Goal: Task Accomplishment & Management: Manage account settings

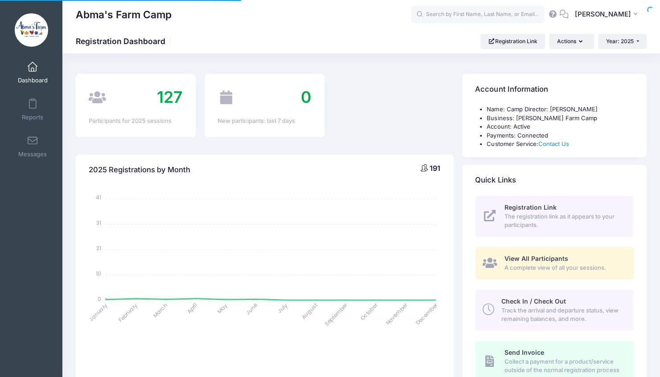
select select
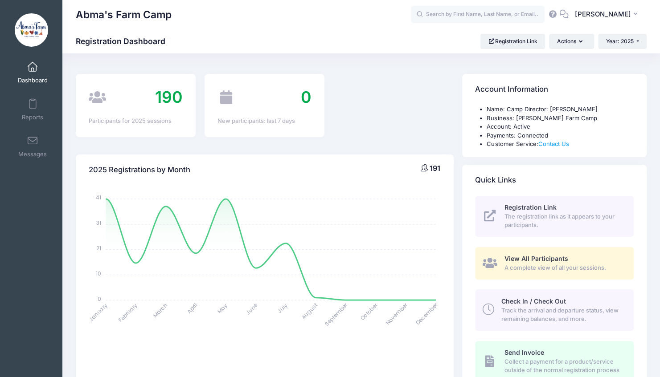
click at [505, 314] on span "Track the arrival and departure status, view remaining balances, and more." at bounding box center [562, 315] width 122 height 17
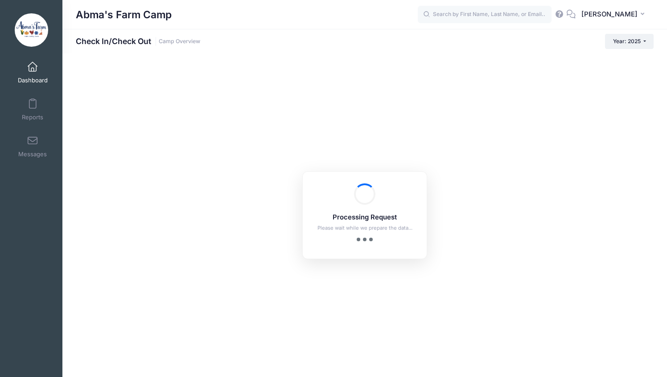
checkbox input "true"
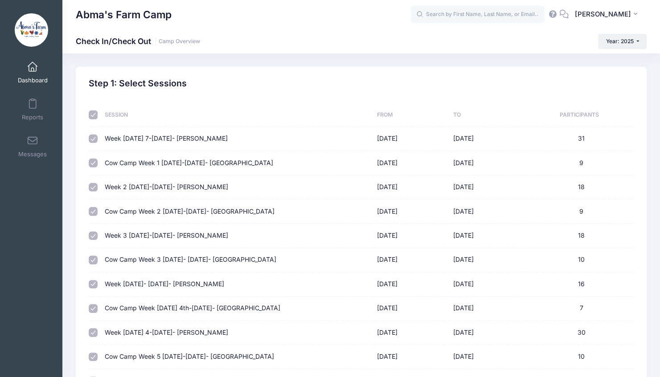
click at [27, 73] on link "Dashboard" at bounding box center [33, 72] width 42 height 31
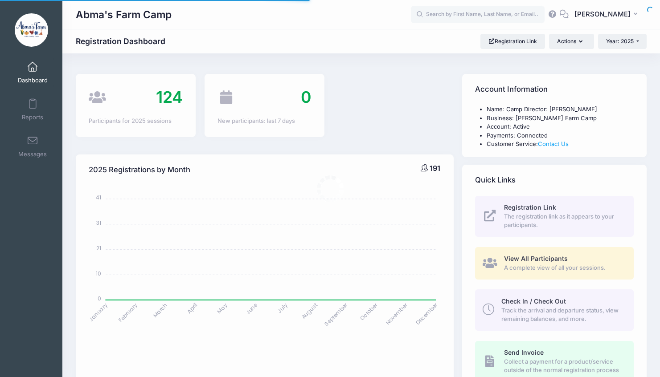
select select
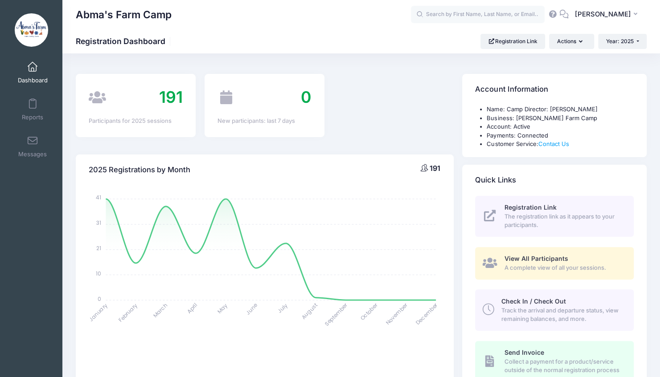
click at [522, 303] on span "Check In / Check Out" at bounding box center [533, 302] width 65 height 8
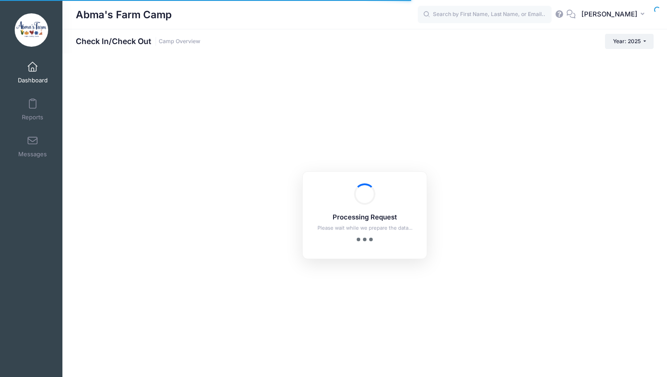
checkbox input "true"
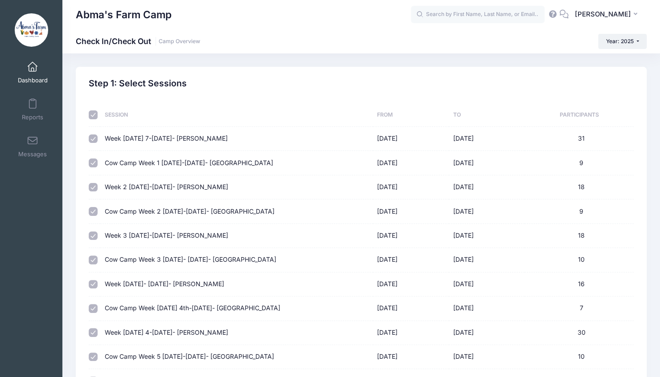
click at [140, 86] on h2 "Step 1: Select Sessions" at bounding box center [138, 83] width 98 height 10
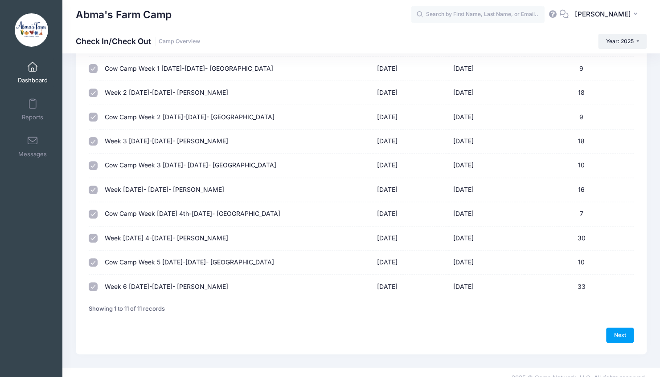
scroll to position [103, 0]
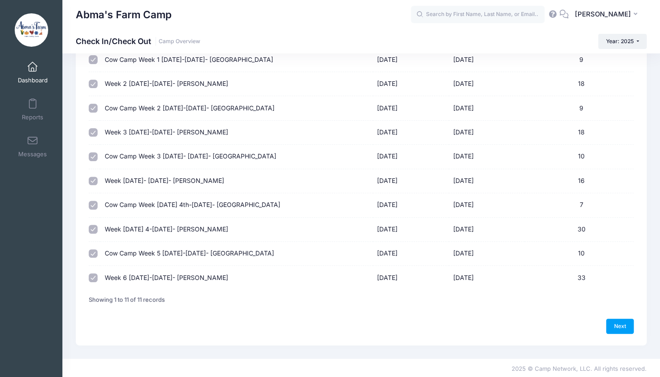
click at [91, 254] on input "checkbox" at bounding box center [93, 254] width 9 height 9
click at [93, 252] on input "checkbox" at bounding box center [93, 254] width 9 height 9
checkbox input "true"
click at [617, 324] on link "Next" at bounding box center [620, 326] width 28 height 15
select select "10"
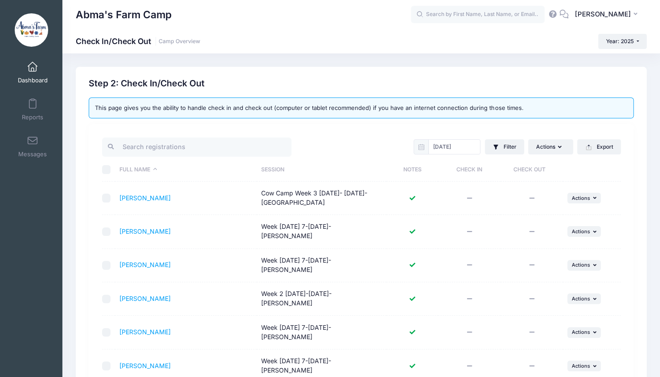
click at [274, 168] on th "Session" at bounding box center [322, 170] width 130 height 24
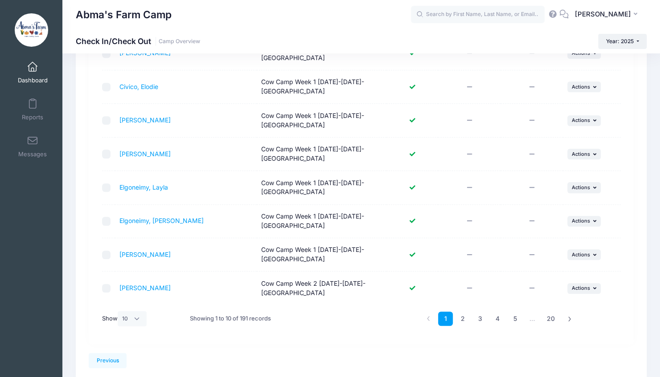
scroll to position [224, 0]
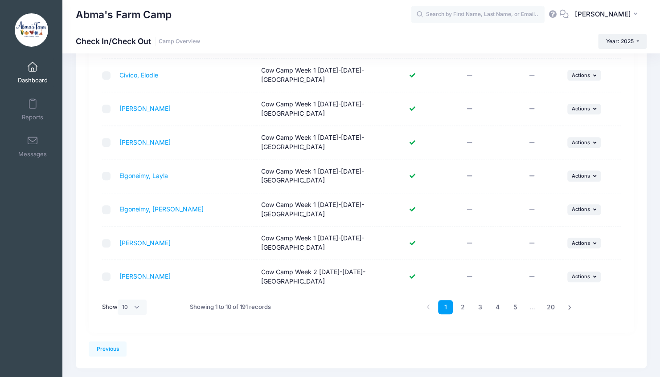
drag, startPoint x: 496, startPoint y: 306, endPoint x: 476, endPoint y: 315, distance: 20.9
drag, startPoint x: 476, startPoint y: 315, endPoint x: 482, endPoint y: 329, distance: 15.6
click at [482, 329] on div "[DATE] Filter Filter Options Check In/Out Status: Not Checked In Checked In Not…" at bounding box center [361, 117] width 545 height 432
click at [494, 307] on link "4" at bounding box center [497, 307] width 15 height 15
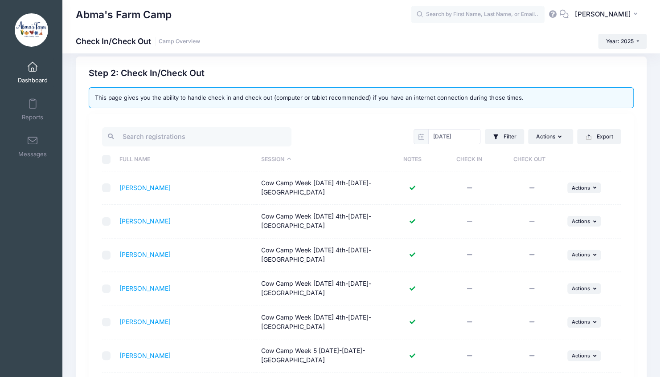
scroll to position [0, 0]
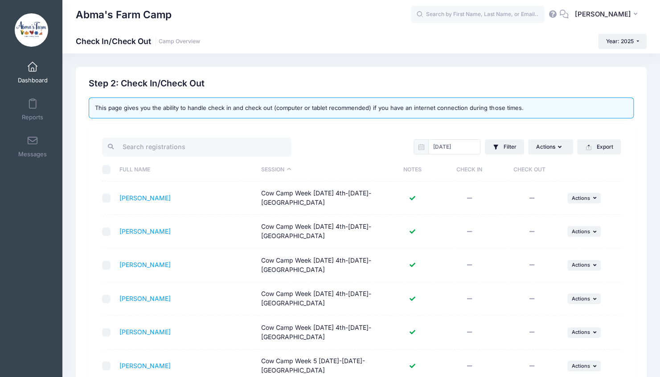
click at [532, 194] on td at bounding box center [531, 198] width 62 height 33
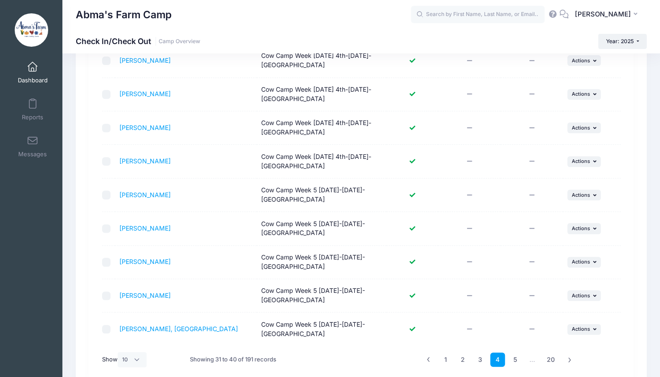
scroll to position [172, 0]
click at [463, 286] on td at bounding box center [469, 295] width 62 height 33
click at [583, 258] on span "Actions" at bounding box center [581, 261] width 18 height 6
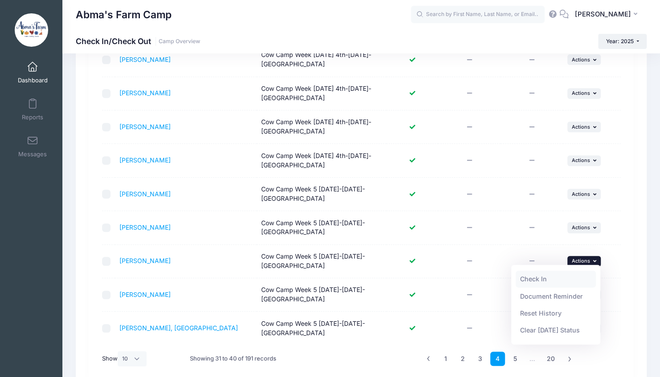
click at [558, 281] on link "Check In" at bounding box center [556, 279] width 81 height 17
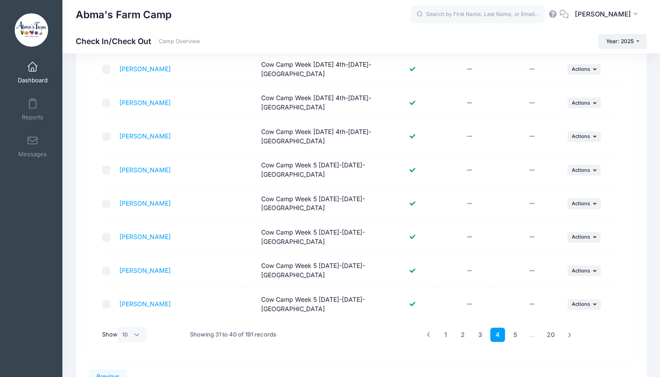
scroll to position [221, 0]
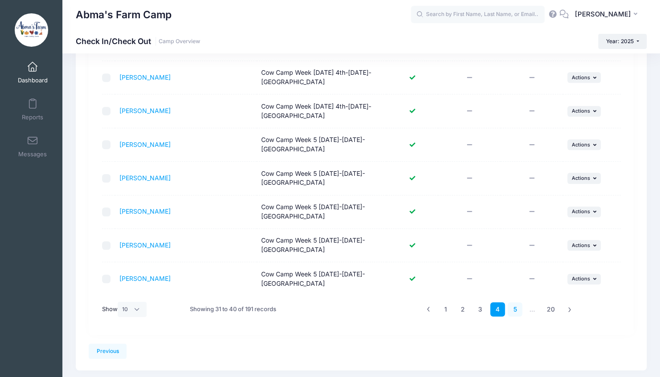
click at [516, 307] on link "5" at bounding box center [515, 310] width 15 height 15
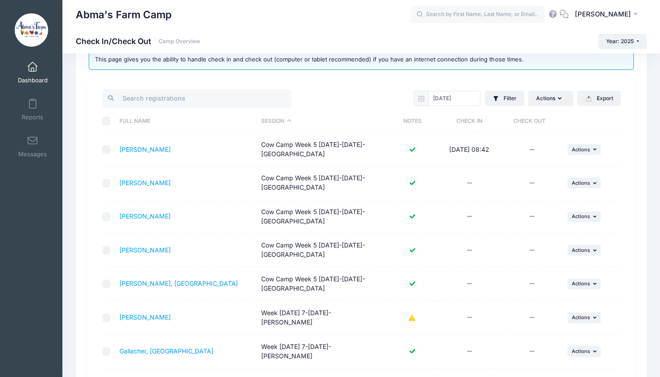
scroll to position [51, 0]
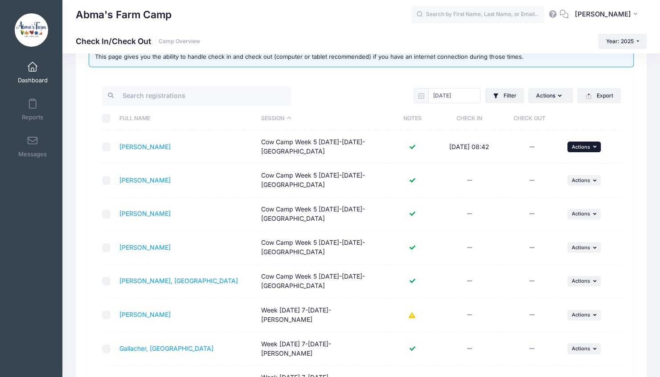
click at [585, 148] on span "Actions" at bounding box center [581, 147] width 18 height 6
click at [567, 164] on link "Check Out" at bounding box center [556, 165] width 81 height 17
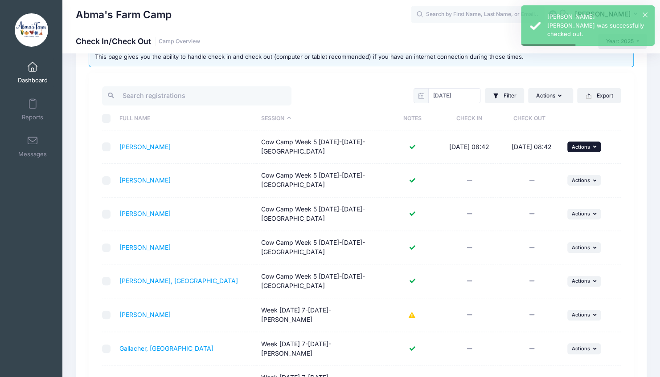
click at [575, 148] on span "Actions" at bounding box center [581, 147] width 18 height 6
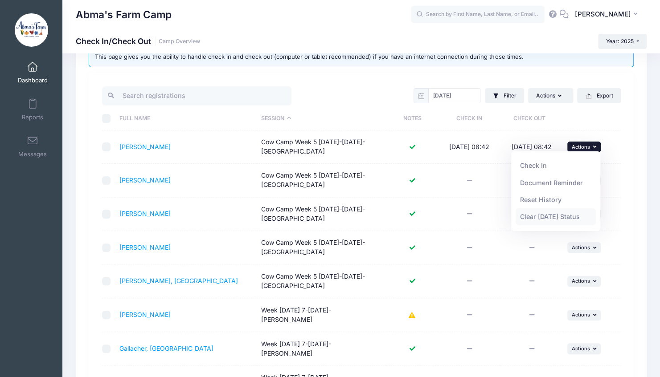
click at [535, 213] on link "Clear [DATE] Status" at bounding box center [556, 217] width 81 height 17
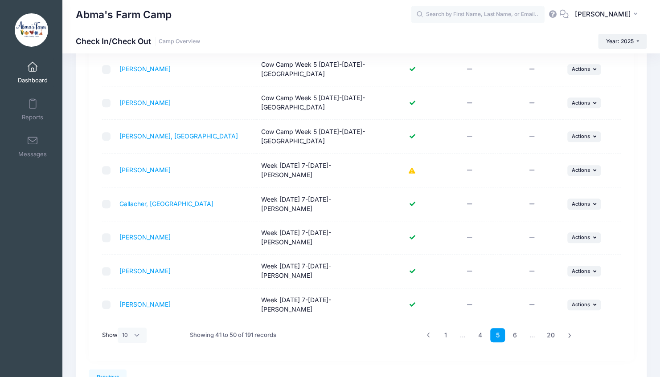
scroll to position [197, 0]
click at [475, 328] on link "4" at bounding box center [480, 335] width 15 height 15
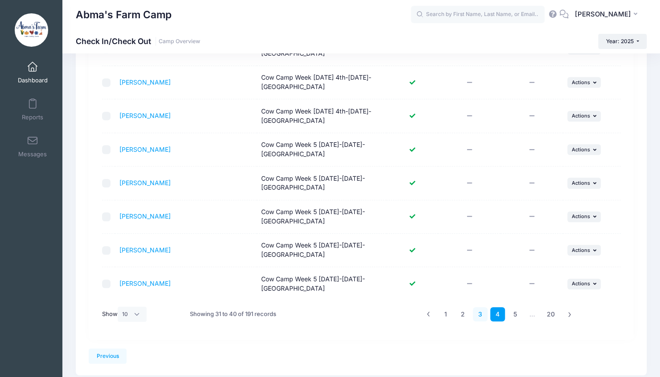
scroll to position [218, 0]
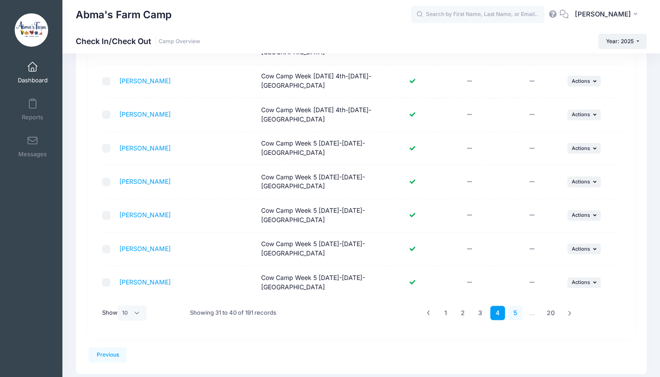
click at [512, 316] on link "5" at bounding box center [515, 313] width 15 height 15
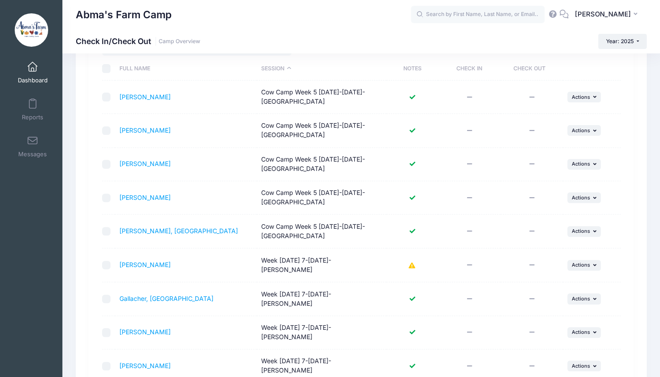
scroll to position [98, 0]
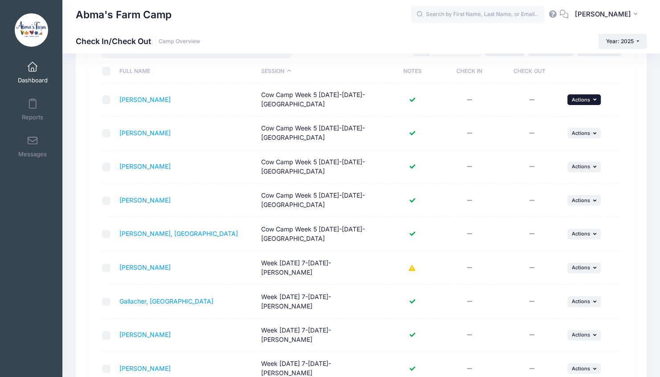
click at [580, 98] on span "Actions" at bounding box center [581, 100] width 18 height 6
click at [493, 119] on td at bounding box center [469, 133] width 62 height 33
click at [577, 103] on button "... Actions" at bounding box center [584, 99] width 34 height 11
click at [558, 122] on link "Check In" at bounding box center [556, 118] width 81 height 17
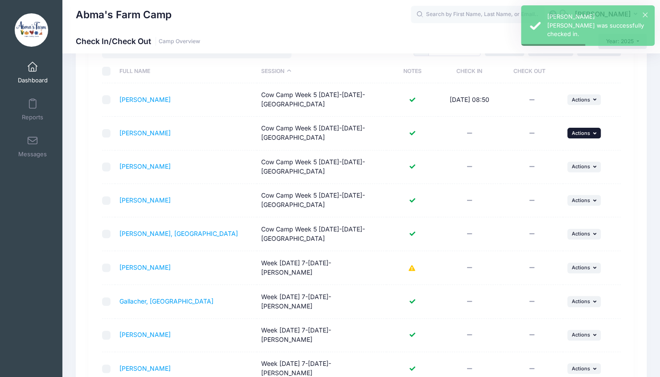
click at [579, 130] on span "Actions" at bounding box center [581, 133] width 18 height 6
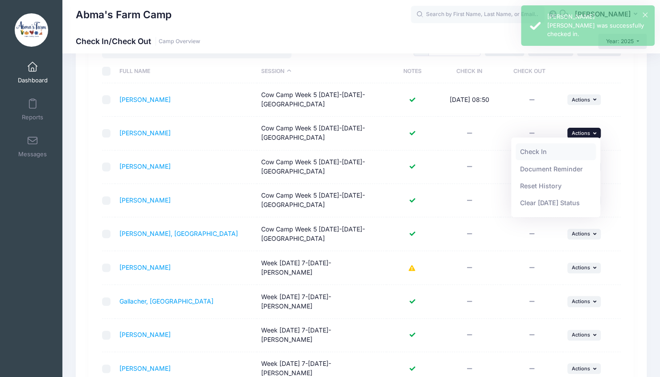
click at [539, 148] on link "Check In" at bounding box center [556, 151] width 81 height 17
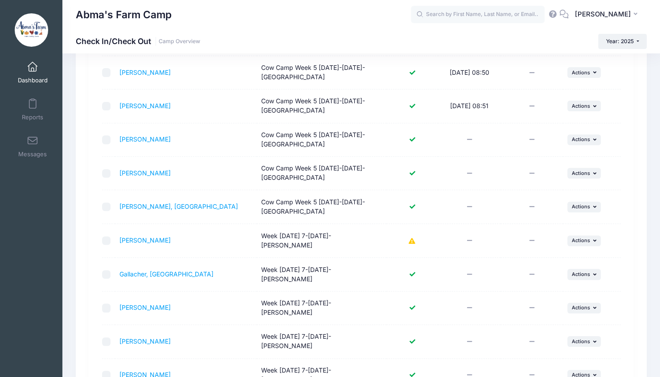
scroll to position [215, 0]
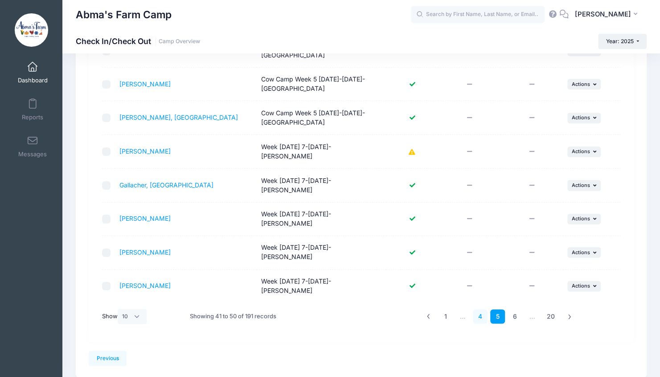
click at [482, 310] on link "4" at bounding box center [480, 317] width 15 height 15
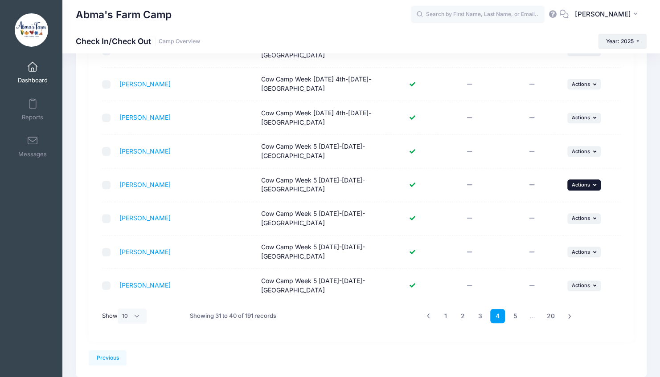
click at [588, 184] on span "Actions" at bounding box center [581, 185] width 18 height 6
click at [551, 199] on link "Check In" at bounding box center [556, 202] width 81 height 17
click at [513, 316] on link "5" at bounding box center [515, 316] width 15 height 15
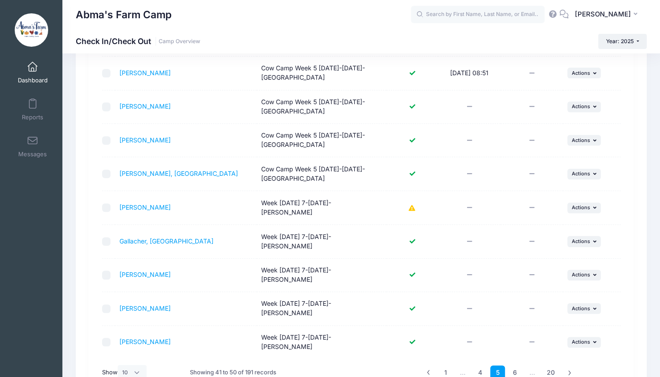
scroll to position [159, 0]
click at [574, 172] on span "Actions" at bounding box center [581, 174] width 18 height 6
click at [554, 191] on link "Check In" at bounding box center [556, 192] width 81 height 17
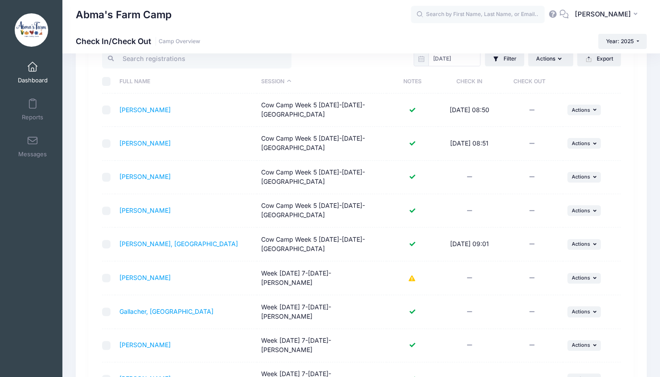
scroll to position [87, 0]
click at [584, 210] on span "Actions" at bounding box center [581, 212] width 18 height 6
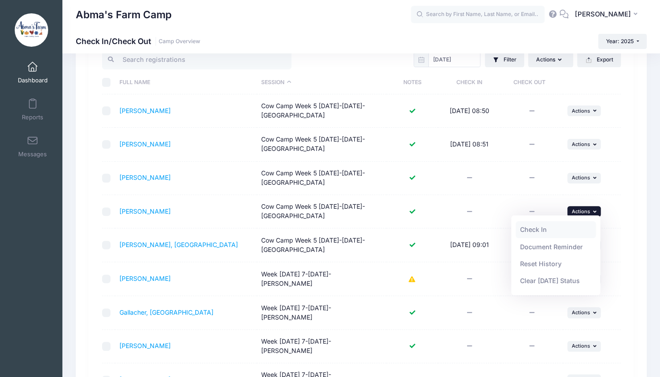
click at [556, 225] on link "Check In" at bounding box center [556, 229] width 81 height 17
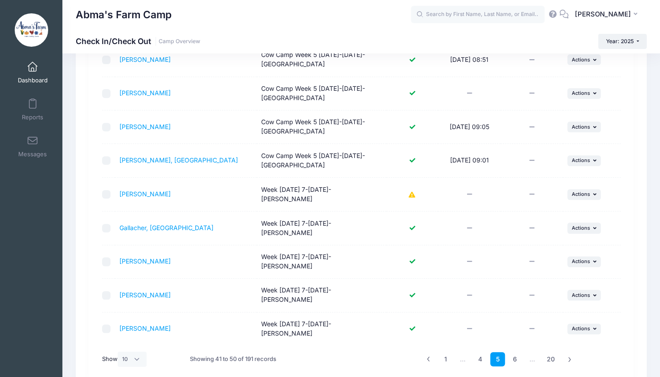
scroll to position [174, 0]
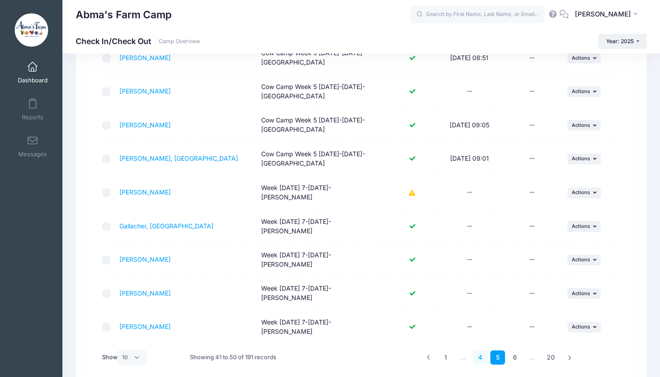
click at [482, 351] on link "4" at bounding box center [480, 358] width 15 height 15
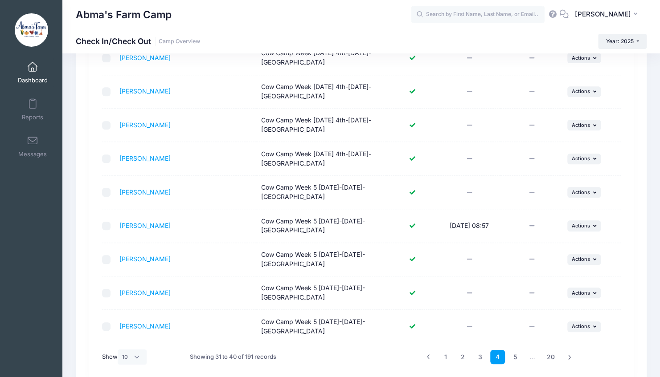
click at [538, 286] on td at bounding box center [531, 293] width 62 height 33
click at [594, 195] on button "... Actions" at bounding box center [584, 192] width 34 height 11
click at [560, 205] on link "Check In" at bounding box center [556, 210] width 81 height 17
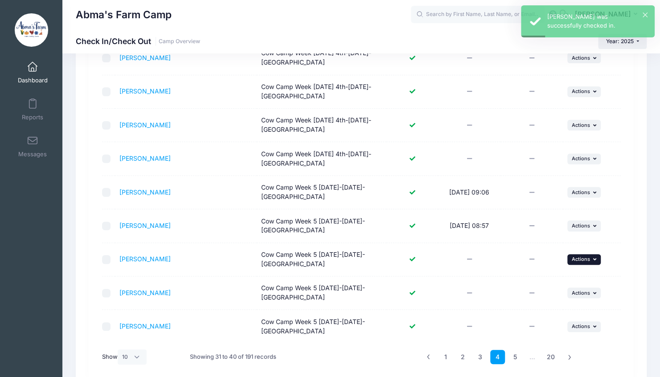
click at [595, 257] on icon "button" at bounding box center [595, 259] width 5 height 5
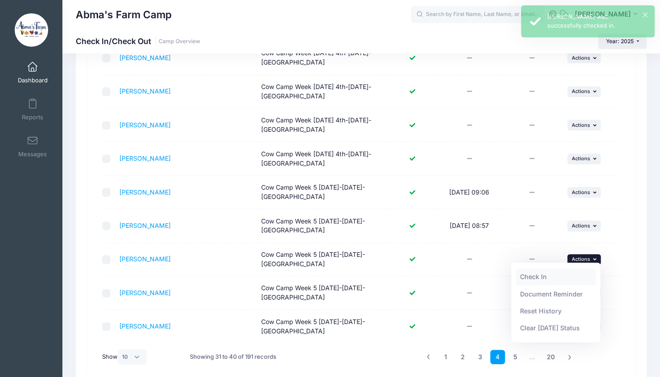
click at [570, 276] on link "Check In" at bounding box center [556, 277] width 81 height 17
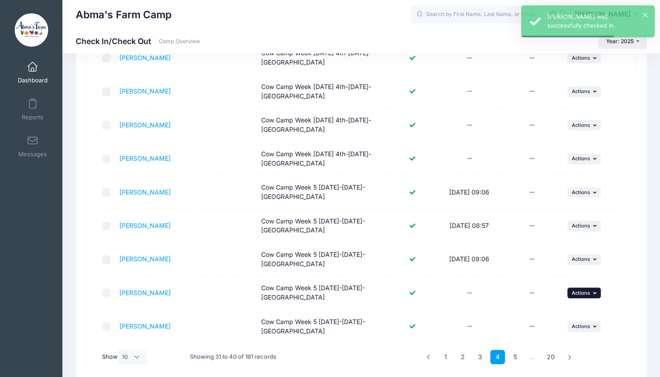
click at [581, 294] on button "... Actions" at bounding box center [584, 293] width 34 height 11
click at [558, 307] on link "Check In" at bounding box center [556, 311] width 81 height 17
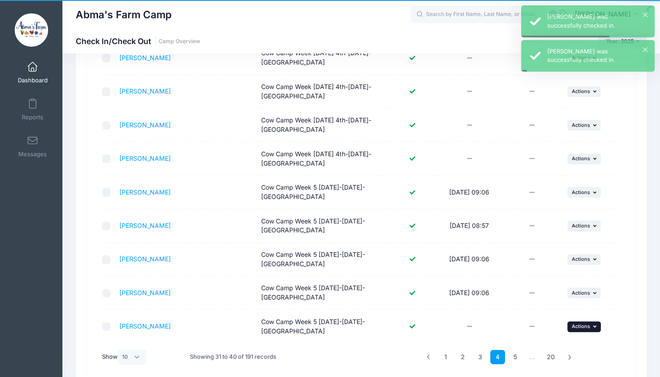
click at [583, 326] on span "Actions" at bounding box center [581, 327] width 18 height 6
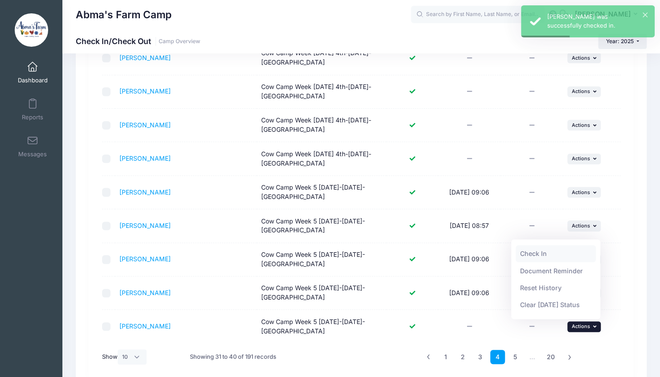
click at [561, 248] on link "Check In" at bounding box center [556, 254] width 81 height 17
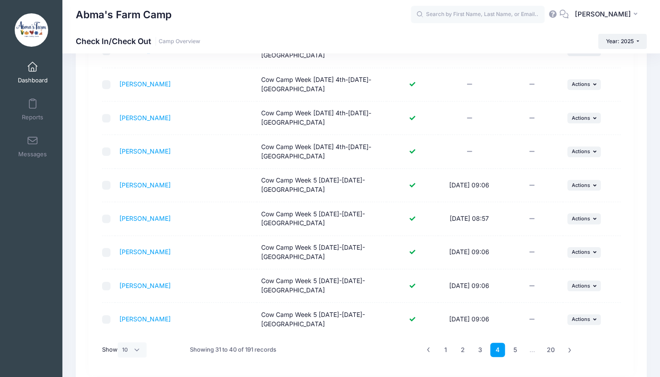
scroll to position [182, 0]
click at [513, 349] on link "5" at bounding box center [515, 349] width 15 height 15
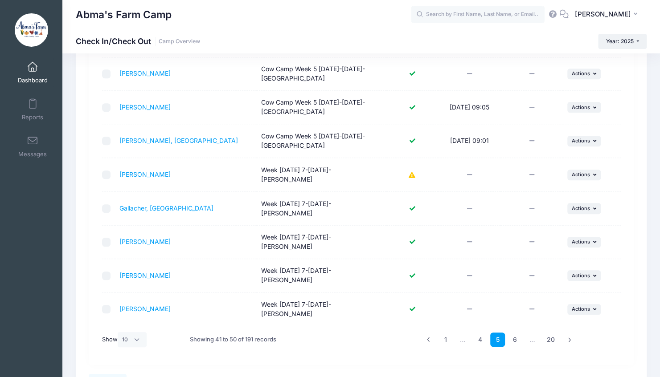
scroll to position [215, 0]
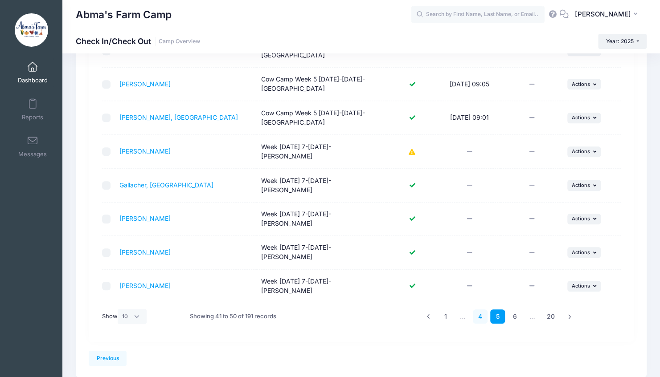
click at [479, 310] on link "4" at bounding box center [480, 317] width 15 height 15
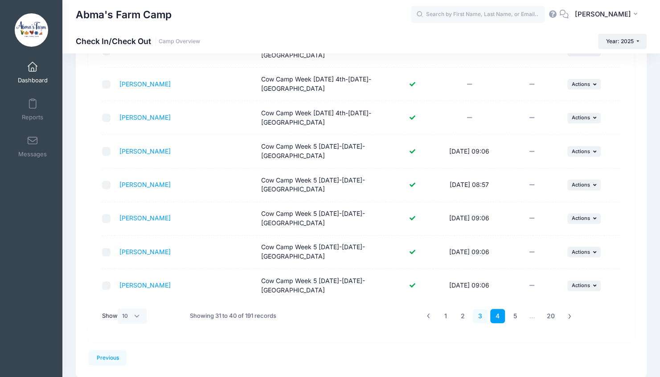
click at [480, 313] on link "3" at bounding box center [480, 316] width 15 height 15
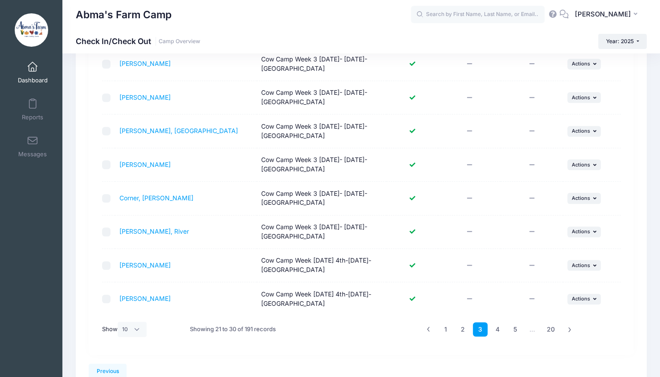
scroll to position [203, 0]
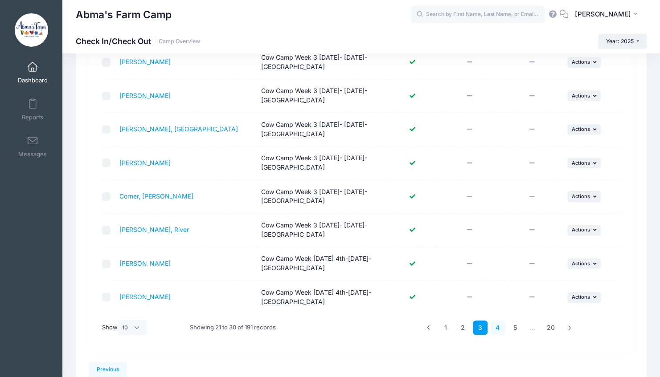
click at [496, 325] on link "4" at bounding box center [497, 328] width 15 height 15
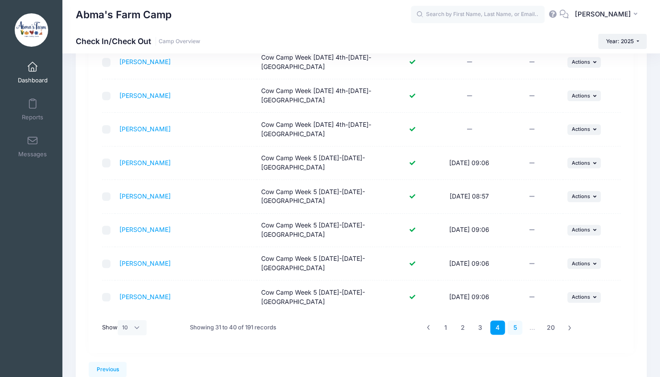
click at [512, 324] on link "5" at bounding box center [515, 328] width 15 height 15
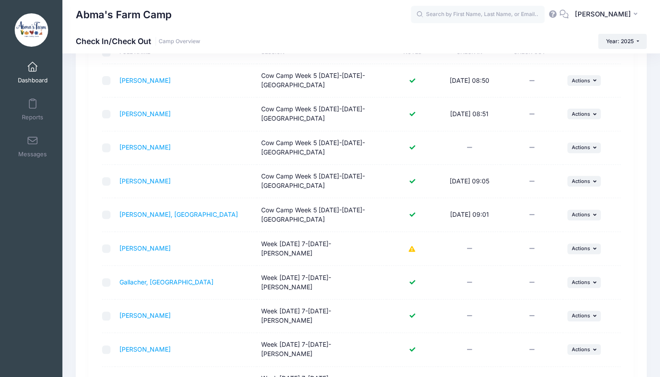
scroll to position [80, 0]
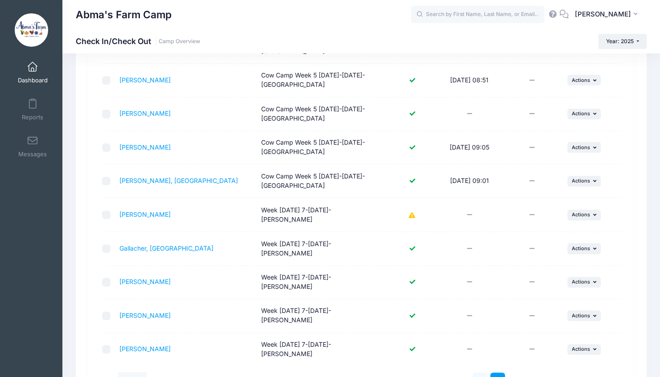
click at [485, 373] on link "4" at bounding box center [480, 380] width 15 height 15
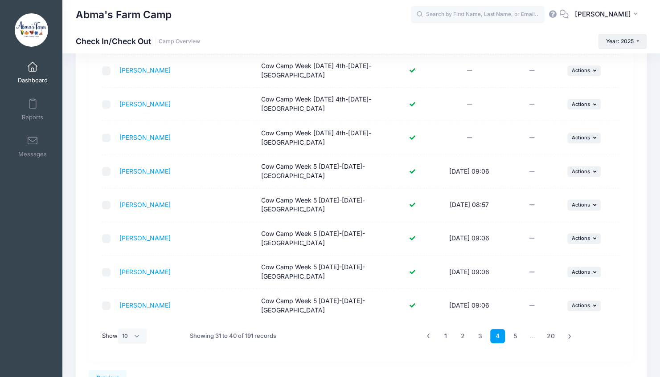
scroll to position [195, 0]
click at [512, 334] on link "5" at bounding box center [515, 336] width 15 height 15
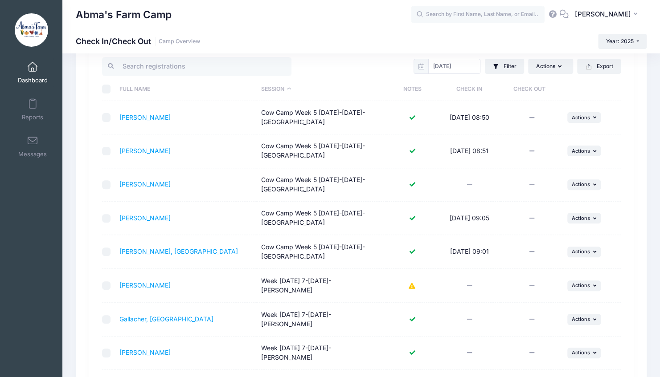
scroll to position [77, 0]
